Goal: Task Accomplishment & Management: Manage account settings

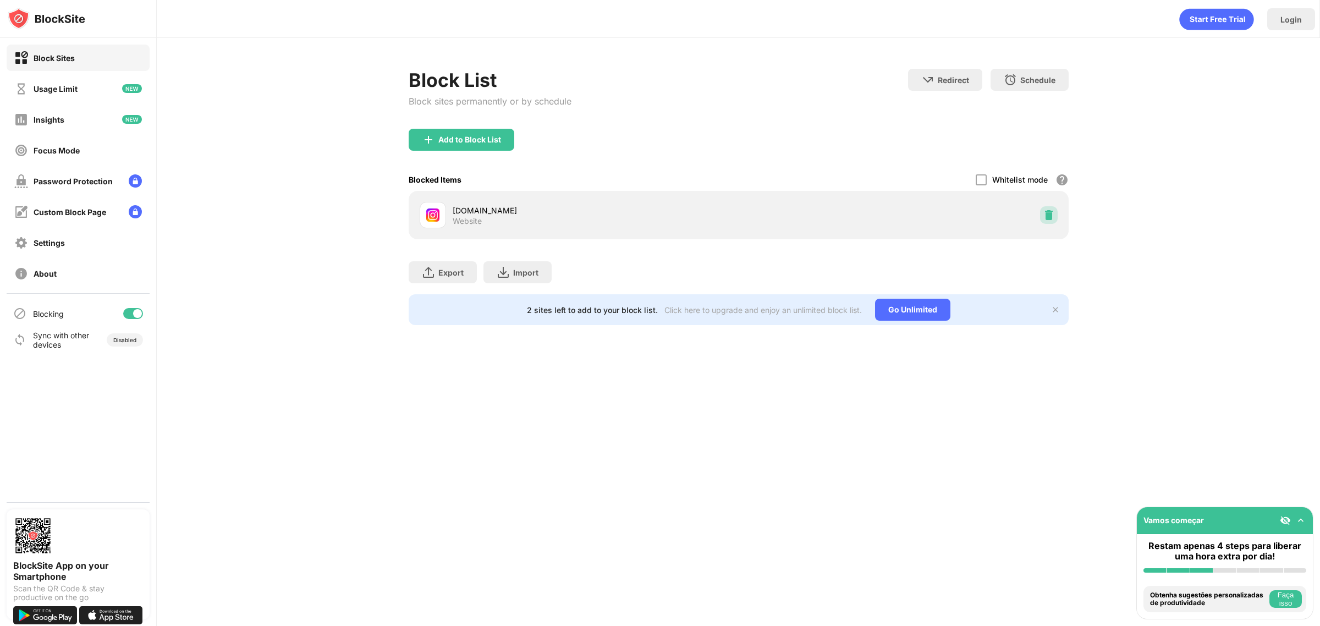
drag, startPoint x: 1056, startPoint y: 215, endPoint x: 714, endPoint y: 12, distance: 397.9
click at [1054, 214] on div at bounding box center [1049, 215] width 18 height 18
click at [1048, 216] on img at bounding box center [1048, 214] width 11 height 11
